Goal: Task Accomplishment & Management: Manage account settings

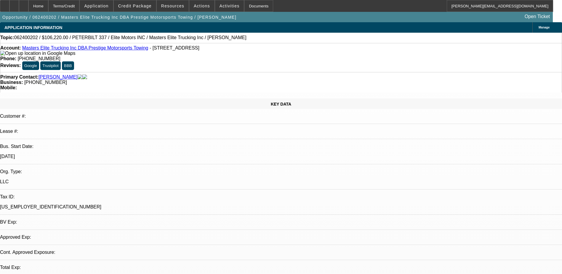
select select "0"
select select "1"
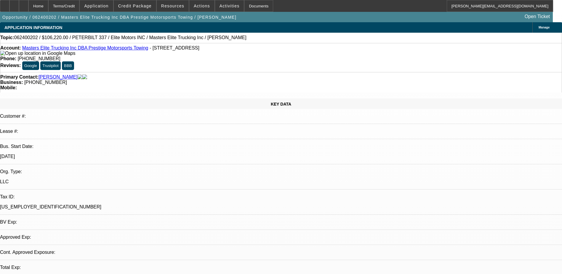
select select "6"
click at [137, 7] on span "Credit Package" at bounding box center [134, 6] width 33 height 5
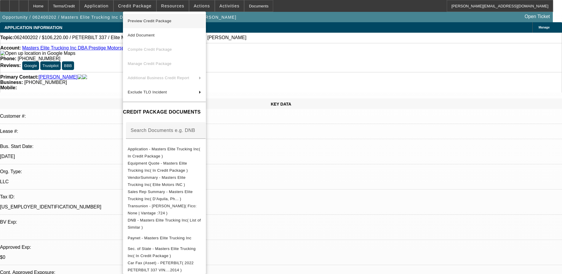
click at [139, 22] on span "Preview Credit Package" at bounding box center [150, 21] width 44 height 4
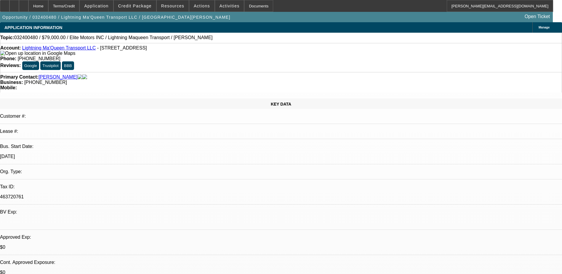
select select "0"
select select "2"
select select "0.1"
select select "4"
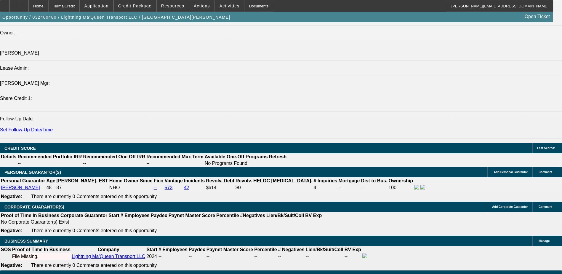
scroll to position [621, 0]
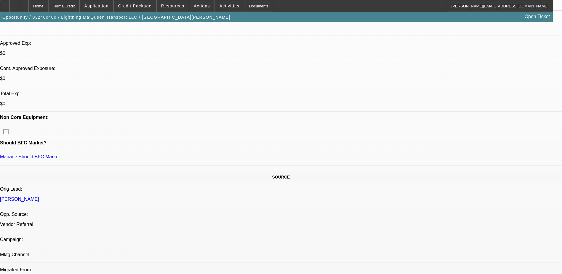
scroll to position [176, 0]
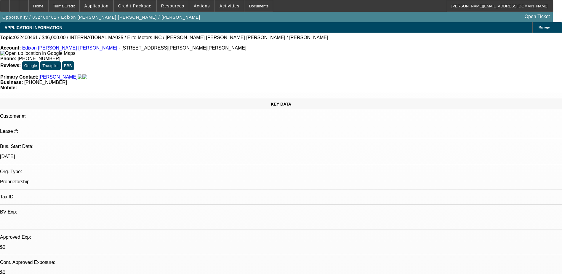
select select "0"
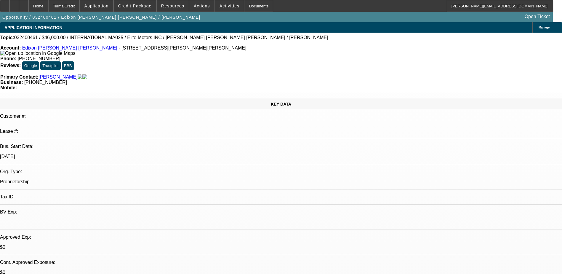
select select "0"
select select "2"
select select "0.1"
select select "0"
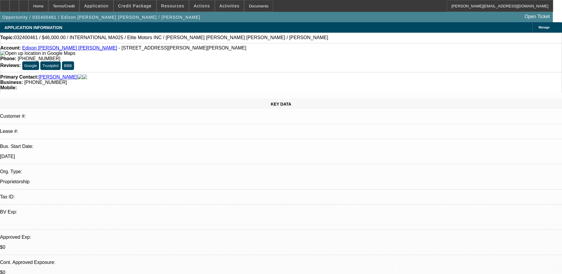
select select "2"
select select "0.1"
select select "1"
select select "6"
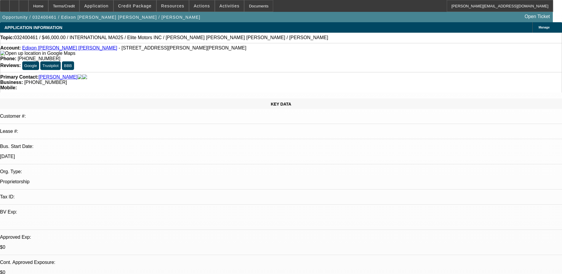
select select "1"
select select "2"
select select "6"
select select "1"
select select "2"
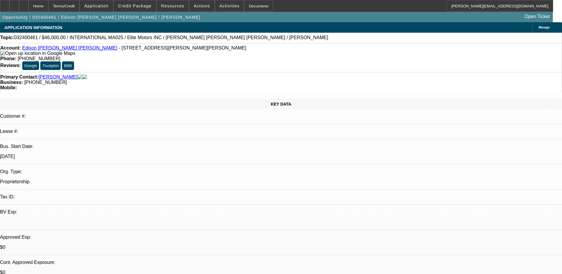
select select "4"
select select "1"
select select "2"
select select "4"
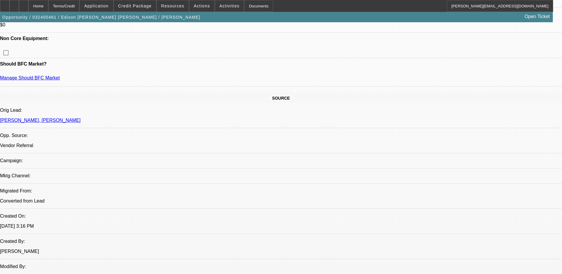
scroll to position [170, 0]
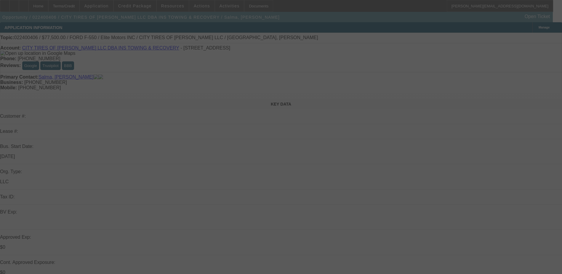
select select "0"
select select "2"
select select "0.1"
select select "4"
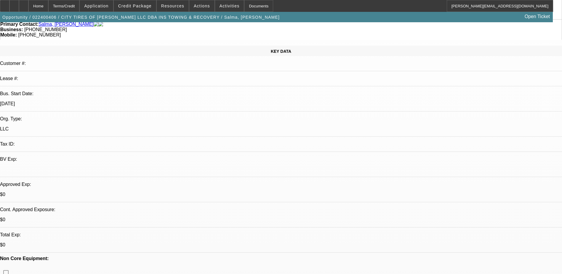
scroll to position [178, 0]
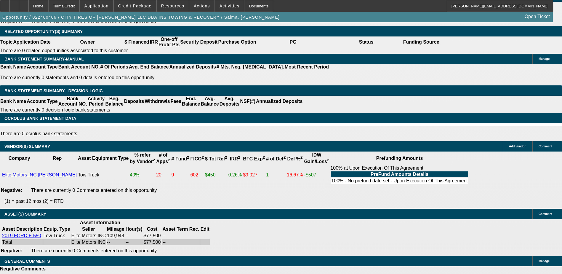
scroll to position [8, 0]
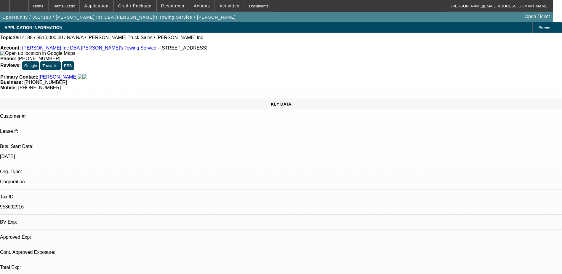
select select "0"
select select "2"
select select "0.1"
select select "1"
select select "2"
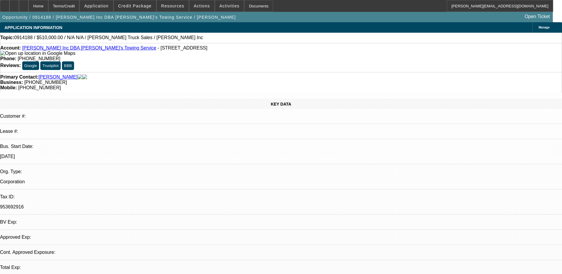
select select
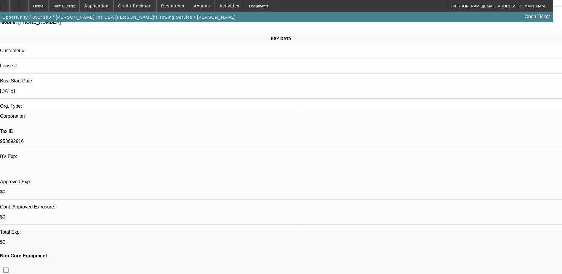
scroll to position [30, 0]
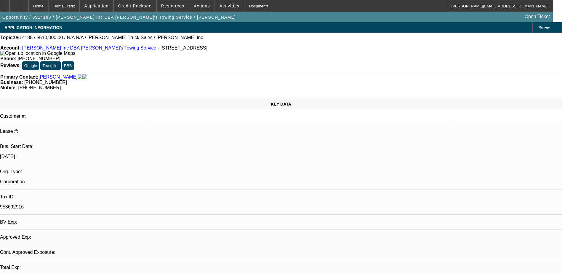
select select "0"
select select "2"
select select "0.1"
select select "1"
select select "2"
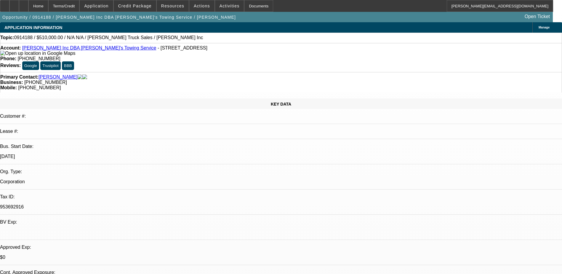
select select
click at [25, 40] on span "0914188 / $510,000.00 / N/A N/A / Eppler Truck Sales / David P. McCormick Inc" at bounding box center [108, 37] width 189 height 5
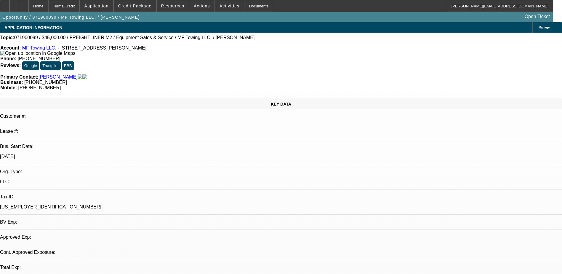
select select "0"
select select "2"
select select "0.1"
select select "1"
select select "2"
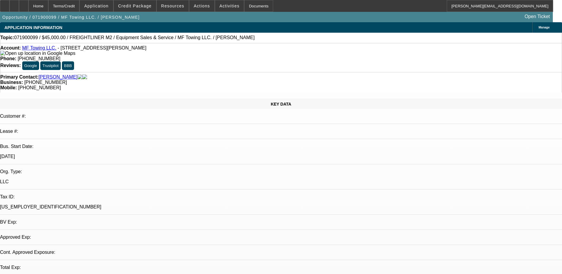
select select "4"
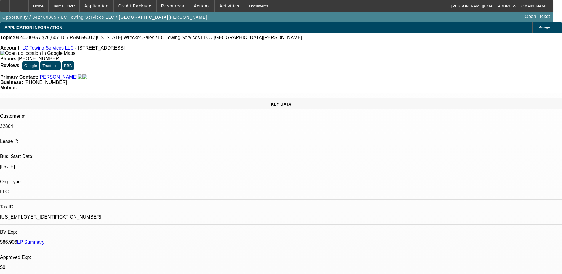
select select "0.1"
select select "0"
select select "0.1"
select select "0"
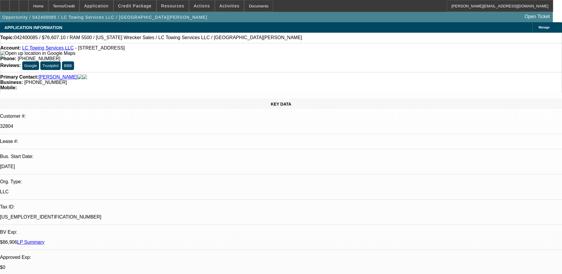
select select "0"
select select "0.1"
select select "0"
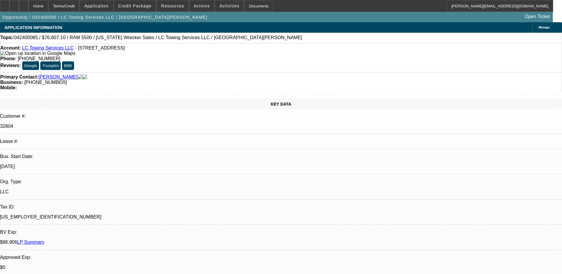
select select "2"
select select "0"
select select "1"
select select "6"
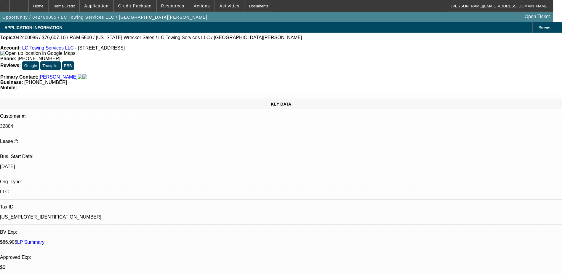
select select "1"
select select "6"
select select "1"
select select "2"
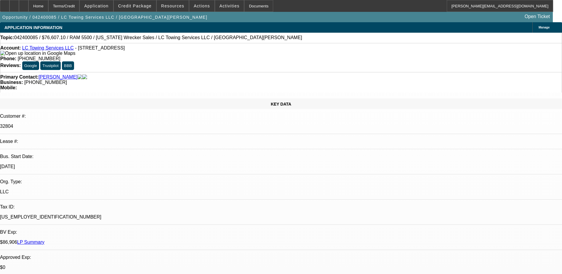
select select "6"
select select "1"
select select "2"
select select "6"
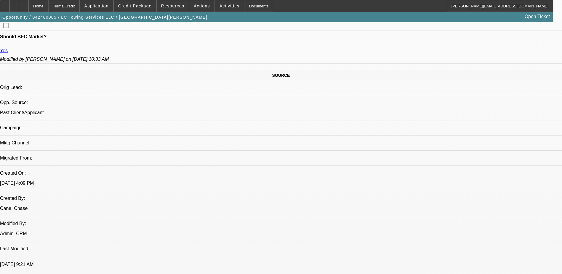
scroll to position [267, 0]
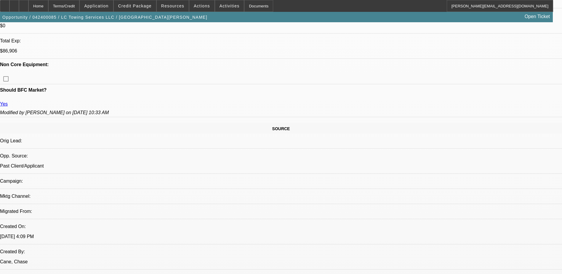
click at [140, 7] on span "Credit Package" at bounding box center [134, 6] width 33 height 5
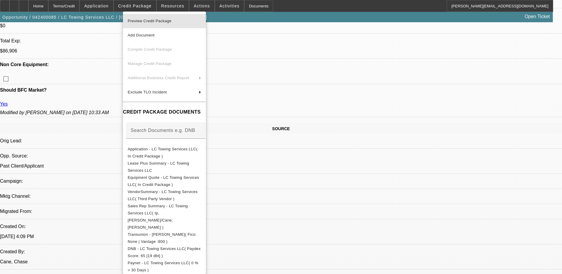
click at [148, 20] on span "Preview Credit Package" at bounding box center [150, 21] width 44 height 4
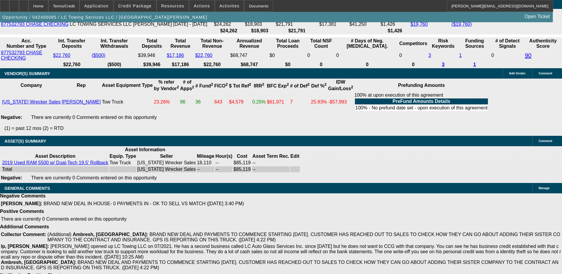
scroll to position [1278, 0]
